Goal: Navigation & Orientation: Find specific page/section

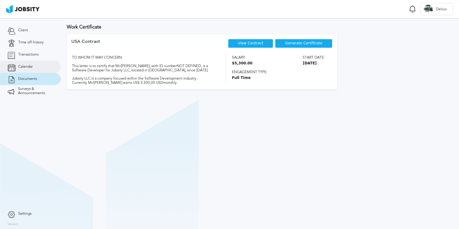
click at [34, 67] on link "Calendar" at bounding box center [30, 67] width 61 height 12
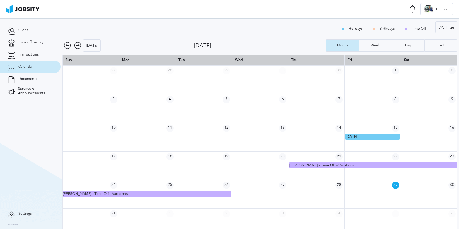
scroll to position [8, 0]
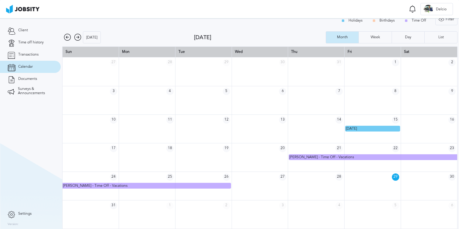
click at [78, 35] on icon at bounding box center [77, 37] width 7 height 7
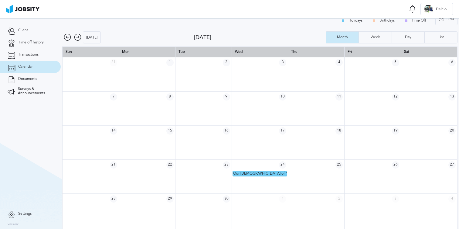
click at [68, 37] on icon at bounding box center [67, 37] width 7 height 7
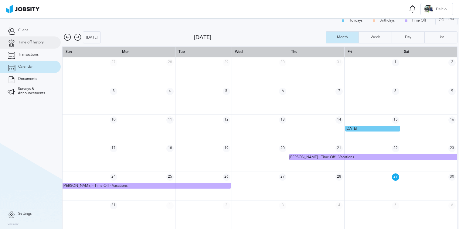
click at [39, 44] on span "Time off history" at bounding box center [30, 42] width 25 height 4
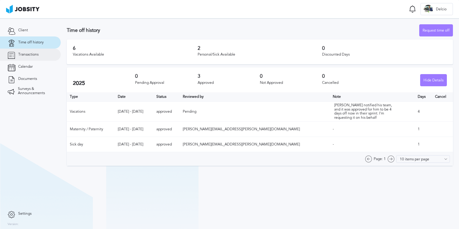
click at [33, 56] on span "Transactions" at bounding box center [28, 55] width 20 height 4
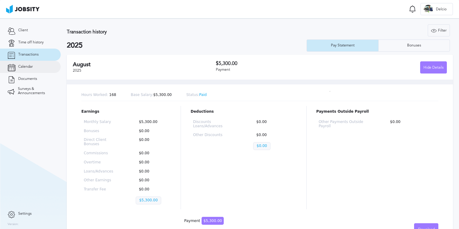
click at [32, 65] on span "Calendar" at bounding box center [25, 67] width 15 height 4
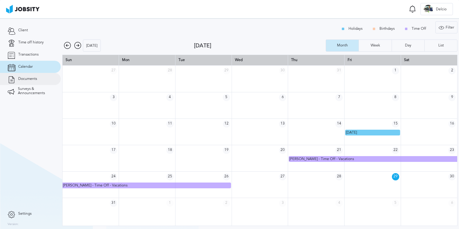
click at [32, 78] on span "Documents" at bounding box center [27, 79] width 19 height 4
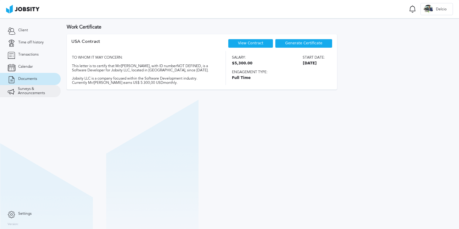
click at [35, 90] on span "Surveys & Announcements" at bounding box center [35, 91] width 35 height 8
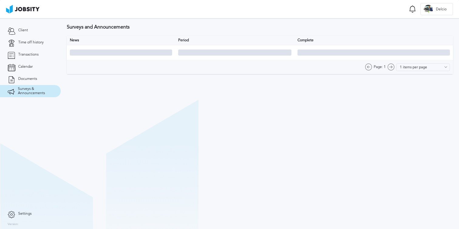
type input "10 items per page"
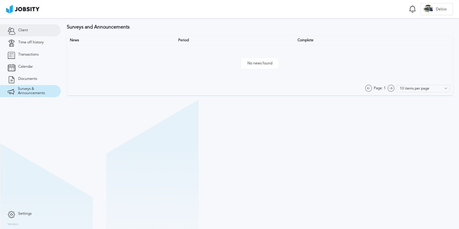
click at [32, 34] on link "Client" at bounding box center [30, 30] width 61 height 12
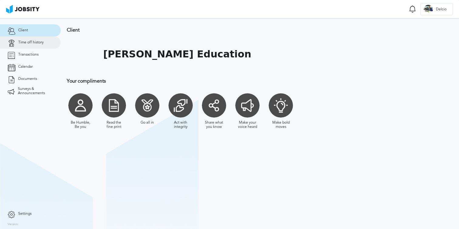
click at [32, 40] on span "Time off history" at bounding box center [30, 42] width 25 height 4
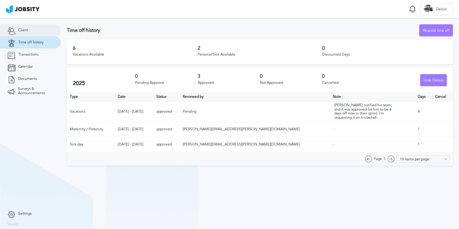
click at [29, 28] on link "Client" at bounding box center [30, 30] width 61 height 12
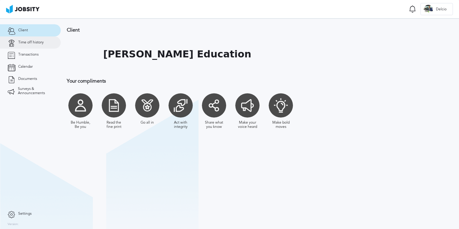
click at [28, 41] on span "Time off history" at bounding box center [30, 42] width 25 height 4
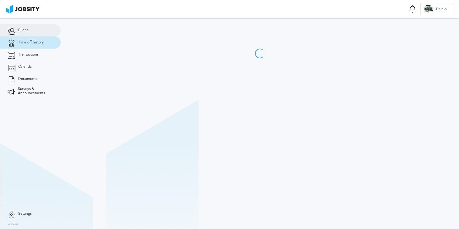
click at [27, 31] on span "Client" at bounding box center [23, 30] width 10 height 4
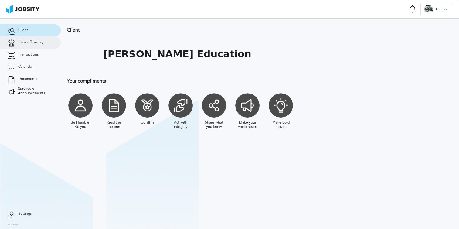
click at [32, 44] on span "Time off history" at bounding box center [30, 42] width 25 height 4
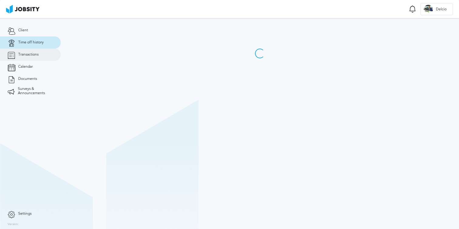
click at [32, 50] on link "Transactions" at bounding box center [30, 55] width 61 height 12
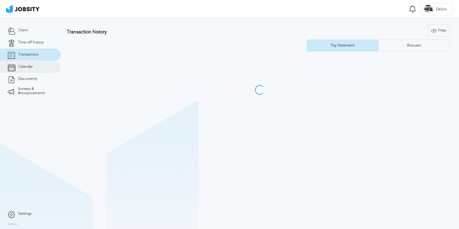
click at [32, 67] on span "Calendar" at bounding box center [25, 67] width 15 height 4
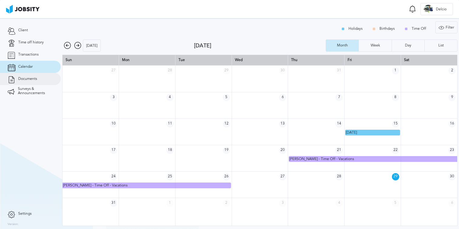
click at [32, 79] on span "Documents" at bounding box center [27, 79] width 19 height 4
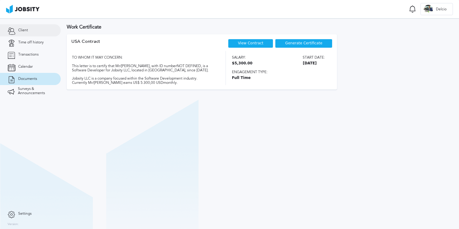
click at [29, 32] on link "Client" at bounding box center [30, 30] width 61 height 12
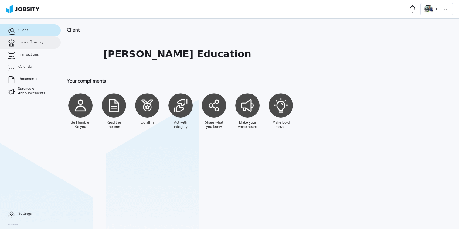
click at [29, 43] on span "Time off history" at bounding box center [30, 42] width 25 height 4
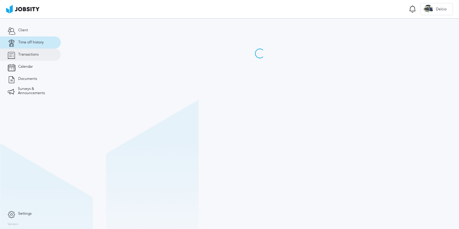
click at [30, 56] on span "Transactions" at bounding box center [28, 55] width 20 height 4
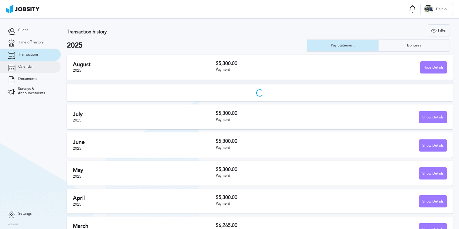
click at [28, 63] on link "Calendar" at bounding box center [30, 67] width 61 height 12
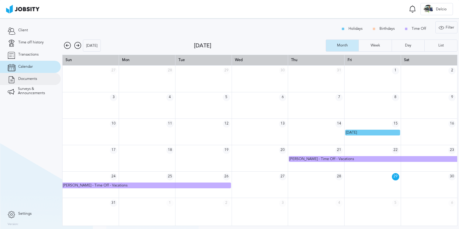
click at [32, 76] on link "Documents" at bounding box center [30, 79] width 61 height 12
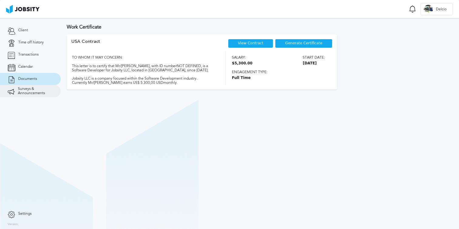
click at [32, 90] on span "Surveys & Announcements" at bounding box center [35, 91] width 35 height 8
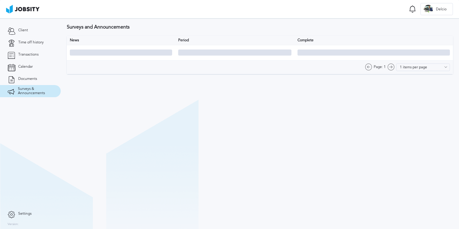
type input "10 items per page"
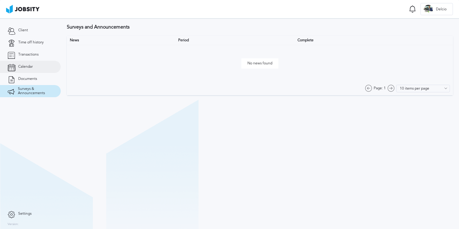
click at [31, 67] on span "Calendar" at bounding box center [25, 67] width 15 height 4
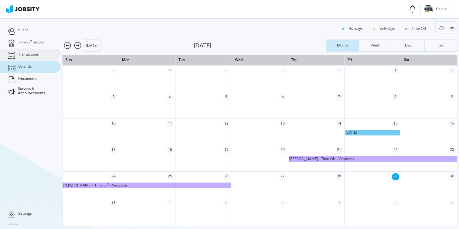
click at [32, 56] on span "Transactions" at bounding box center [28, 55] width 20 height 4
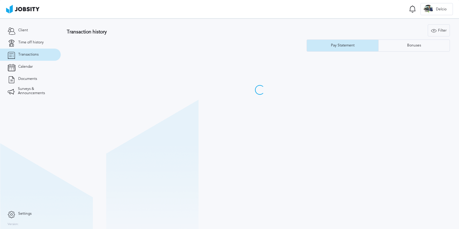
click at [32, 50] on link "Transactions" at bounding box center [30, 55] width 61 height 12
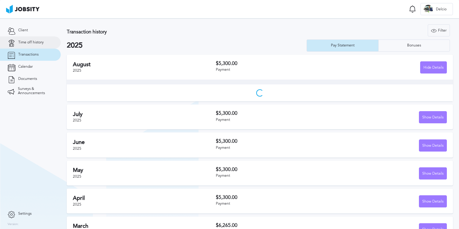
click at [32, 46] on link "Time off history" at bounding box center [30, 42] width 61 height 12
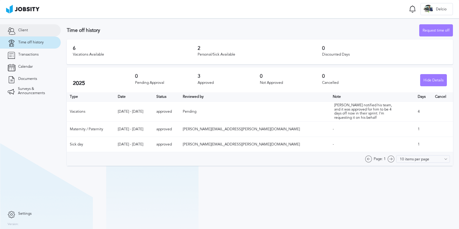
click at [28, 33] on link "Client" at bounding box center [30, 30] width 61 height 12
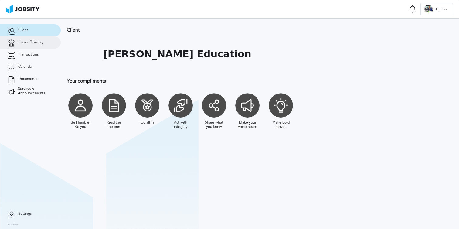
click at [32, 42] on span "Time off history" at bounding box center [30, 42] width 25 height 4
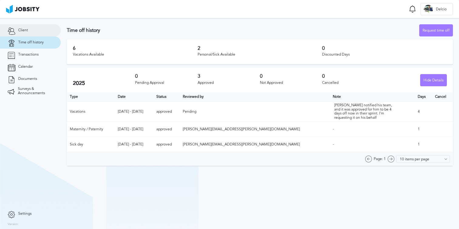
click at [32, 29] on link "Client" at bounding box center [30, 30] width 61 height 12
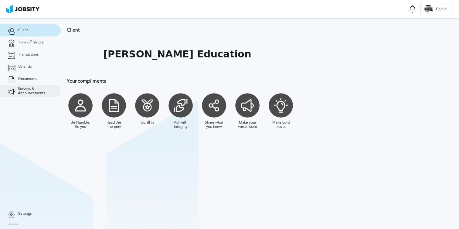
click at [29, 88] on span "Surveys & Announcements" at bounding box center [35, 91] width 35 height 8
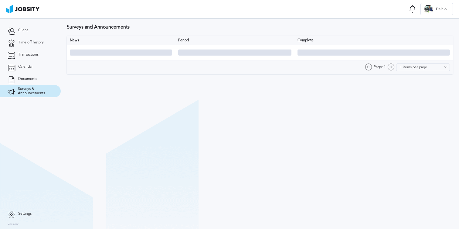
type input "10 items per page"
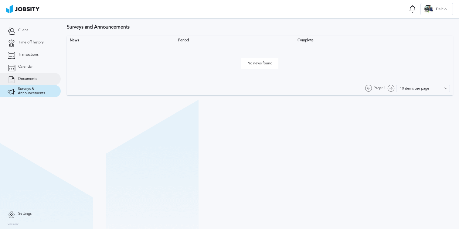
click at [31, 78] on span "Documents" at bounding box center [27, 79] width 19 height 4
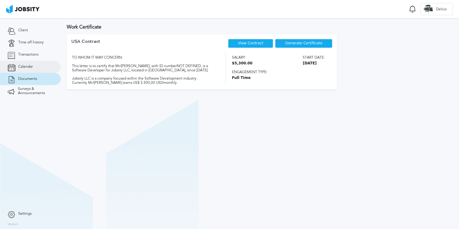
click at [29, 68] on span "Calendar" at bounding box center [25, 67] width 15 height 4
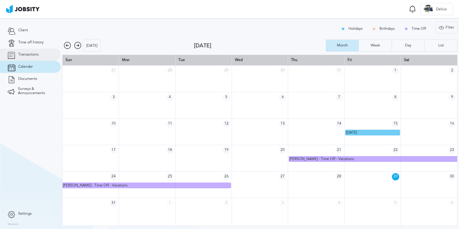
click at [31, 53] on span "Transactions" at bounding box center [28, 55] width 20 height 4
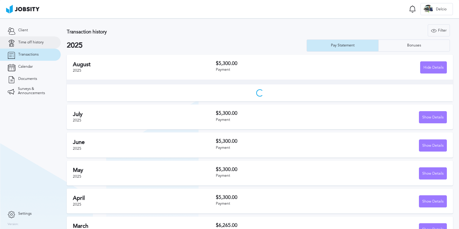
click at [31, 39] on link "Time off history" at bounding box center [30, 42] width 61 height 12
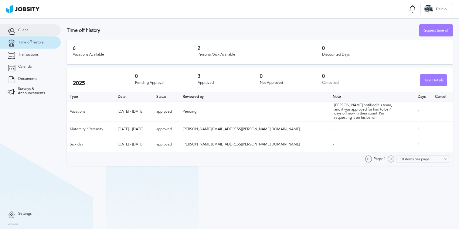
click at [27, 29] on span "Client" at bounding box center [23, 30] width 10 height 4
